Goal: Task Accomplishment & Management: Use online tool/utility

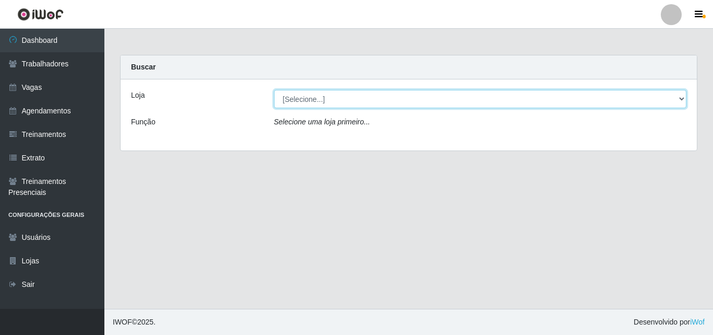
click at [328, 103] on select "[Selecione...] Castelinho Supermercado" at bounding box center [480, 99] width 413 height 18
select select "377"
click at [274, 90] on select "[Selecione...] Castelinho Supermercado" at bounding box center [480, 99] width 413 height 18
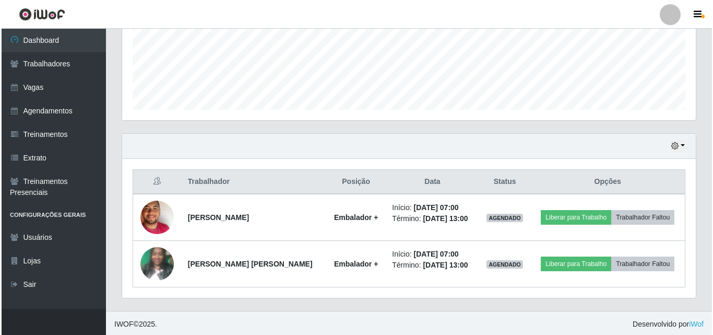
scroll to position [266, 0]
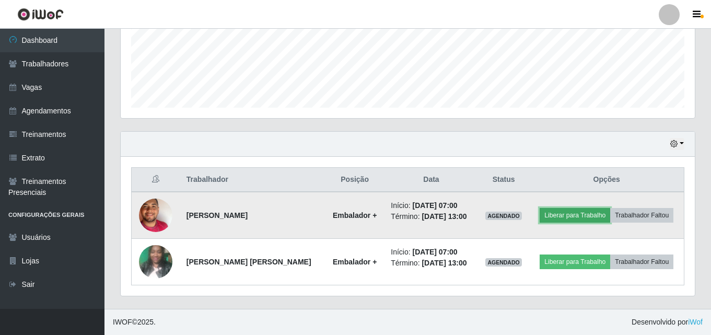
click at [578, 218] on button "Liberar para Trabalho" at bounding box center [574, 215] width 70 height 15
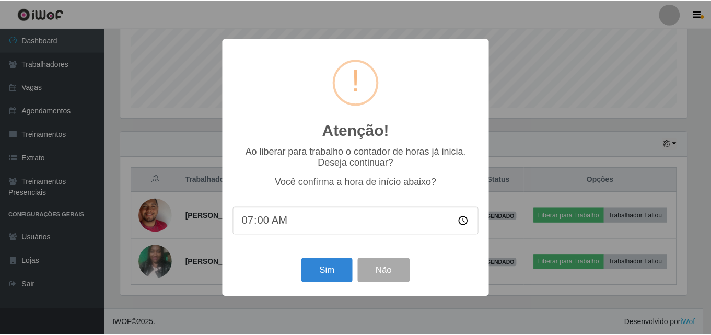
scroll to position [217, 569]
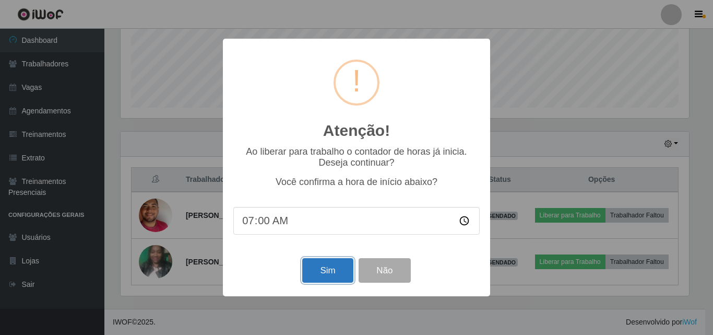
click at [337, 268] on button "Sim" at bounding box center [327, 270] width 51 height 25
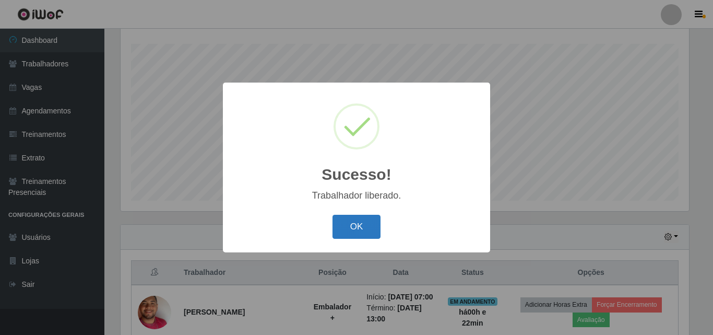
click at [359, 228] on button "OK" at bounding box center [357, 227] width 49 height 25
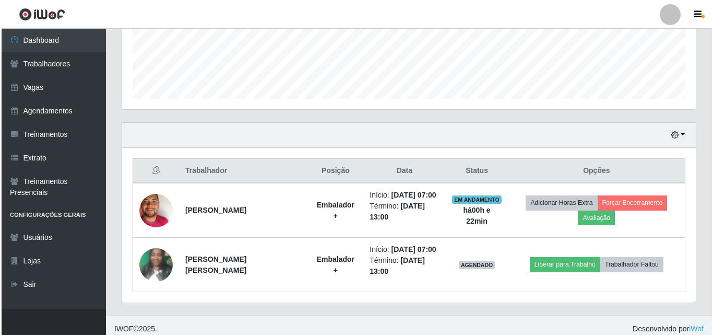
scroll to position [281, 0]
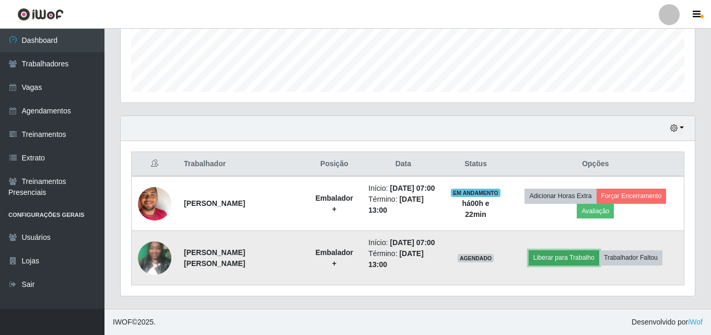
click at [556, 258] on button "Liberar para Trabalho" at bounding box center [563, 257] width 70 height 15
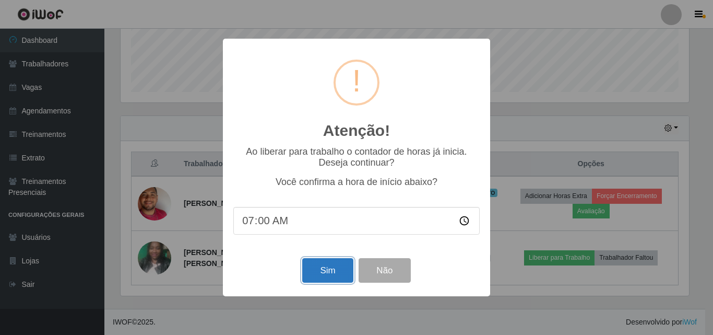
click at [327, 267] on button "Sim" at bounding box center [327, 270] width 51 height 25
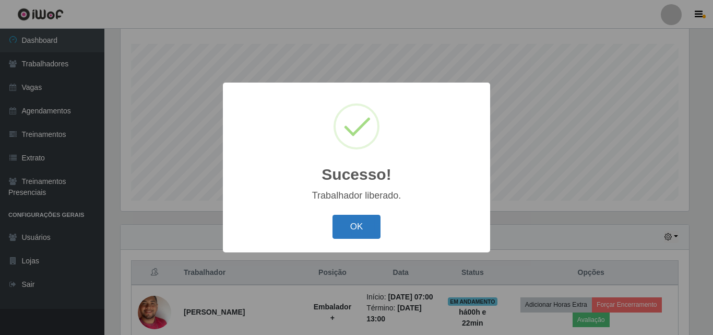
click at [369, 224] on button "OK" at bounding box center [357, 227] width 49 height 25
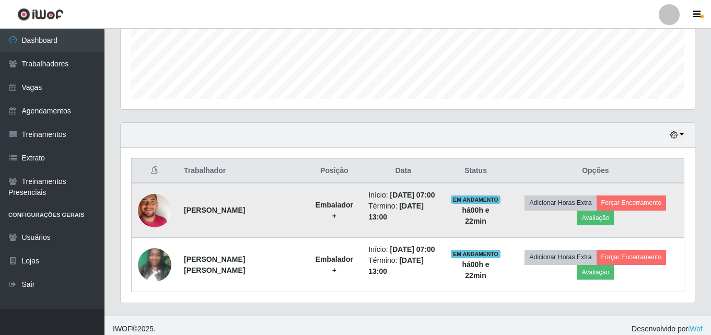
scroll to position [281, 0]
